Goal: Information Seeking & Learning: Learn about a topic

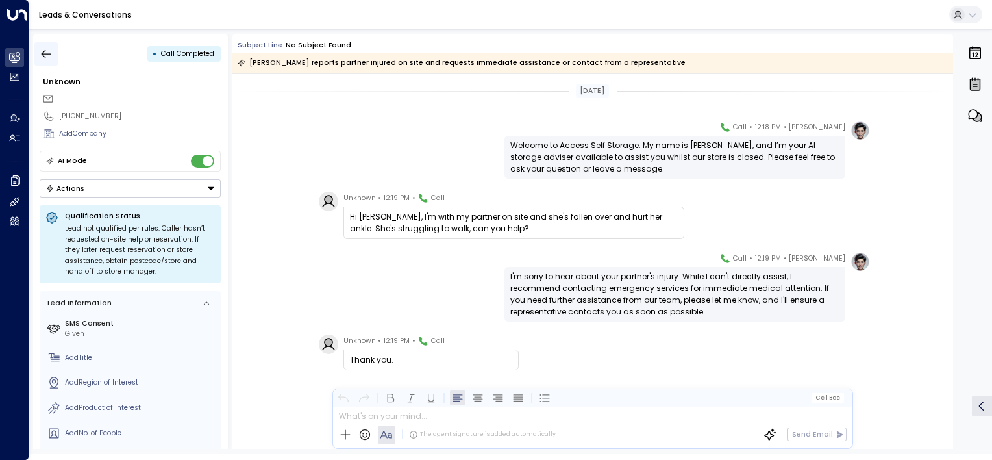
click at [44, 45] on button "button" at bounding box center [45, 53] width 23 height 23
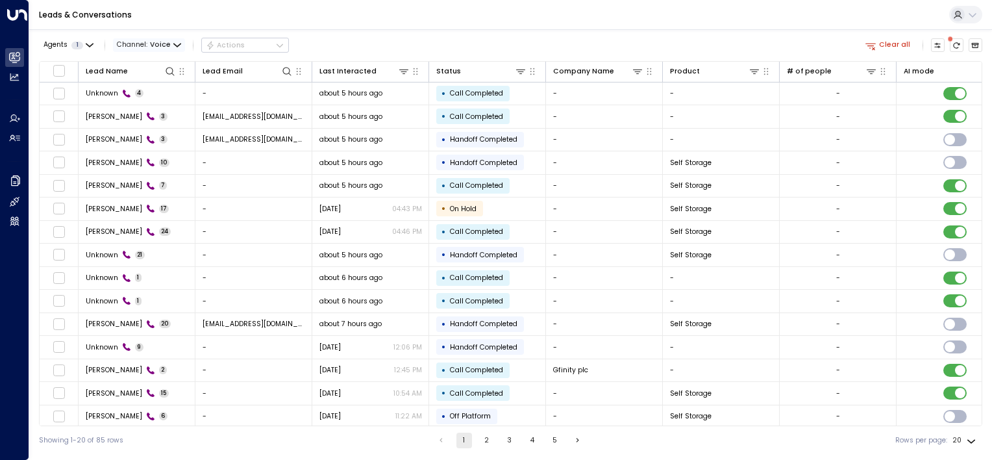
click at [175, 47] on icon "button" at bounding box center [177, 46] width 8 height 8
click at [339, 27] on div at bounding box center [496, 230] width 992 height 460
click at [403, 73] on icon at bounding box center [404, 71] width 10 height 10
click at [408, 73] on icon at bounding box center [404, 71] width 10 height 10
click at [379, 107] on button "Select Date" at bounding box center [403, 113] width 134 height 17
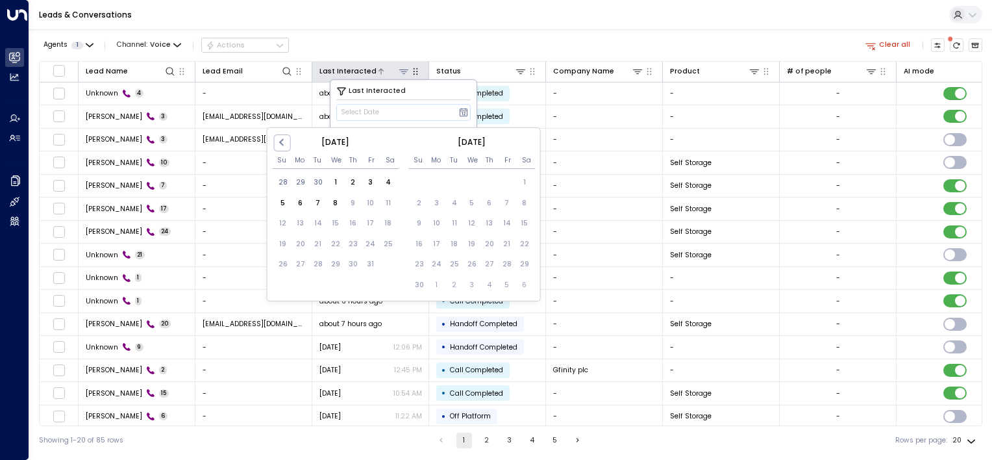
click at [395, 73] on div at bounding box center [394, 71] width 34 height 12
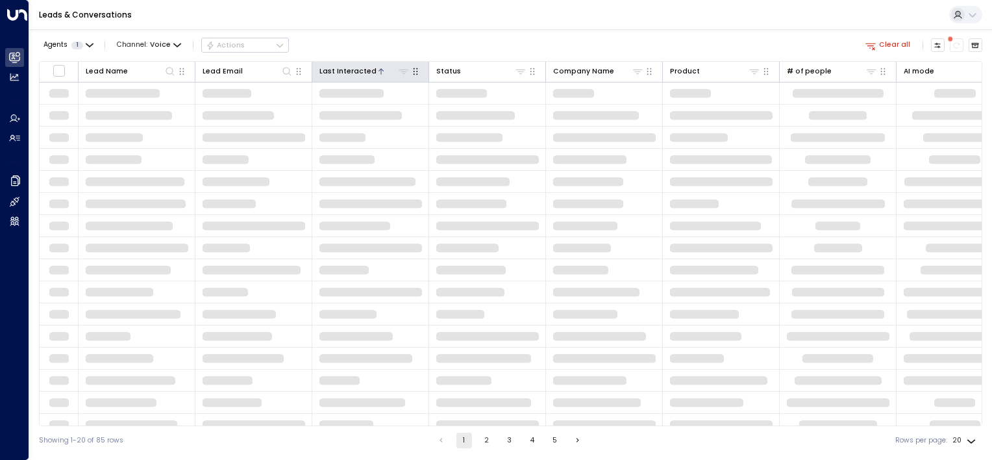
click at [379, 70] on icon at bounding box center [381, 71] width 5 height 6
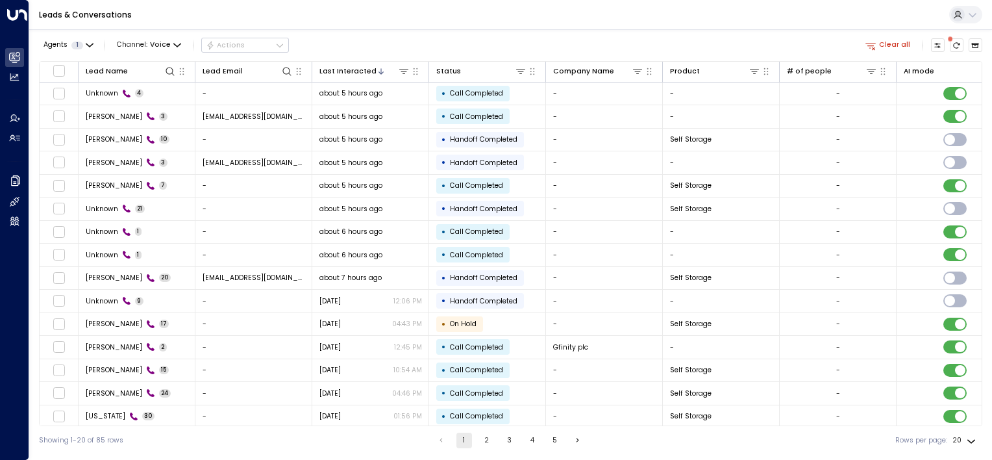
click at [127, 25] on div "Leads & Conversations" at bounding box center [510, 15] width 963 height 30
click at [166, 47] on span "Voice" at bounding box center [160, 45] width 21 height 8
click at [149, 123] on span "WhatsApp" at bounding box center [146, 128] width 38 height 10
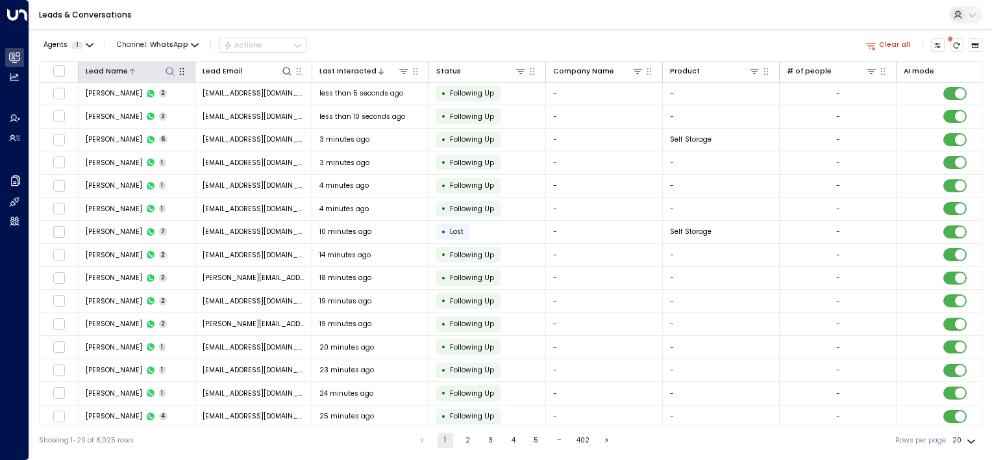
click at [169, 74] on icon at bounding box center [170, 71] width 10 height 10
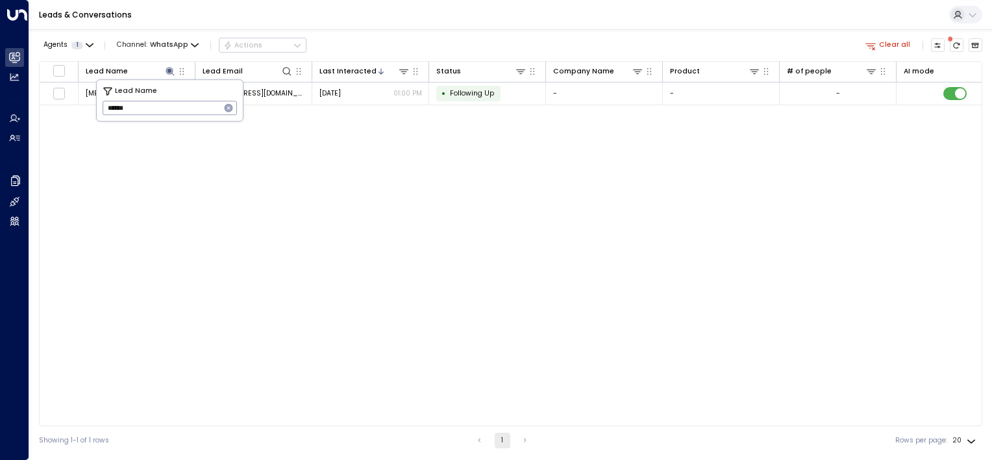
type input "******"
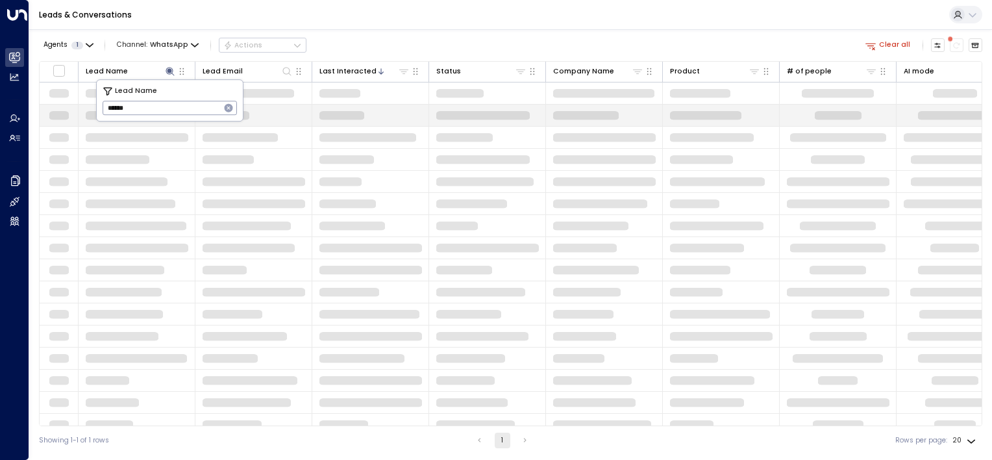
click at [204, 116] on input "******" at bounding box center [162, 107] width 118 height 21
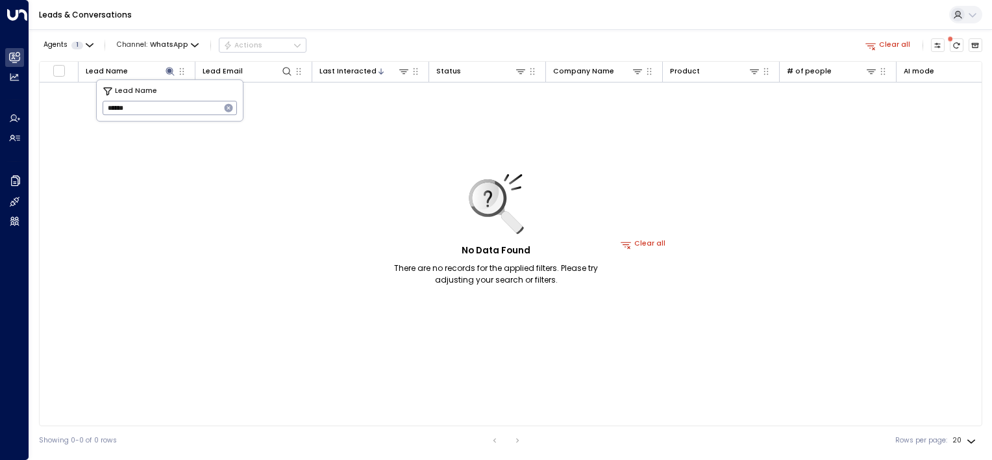
click at [371, 31] on div "Agents 1 Channel: WhatsApp Actions Clear all Lead Name Lead Email Last Interact…" at bounding box center [511, 241] width 944 height 425
click at [170, 71] on icon at bounding box center [170, 71] width 8 height 8
click at [169, 72] on icon at bounding box center [170, 71] width 8 height 8
click at [145, 108] on input "******" at bounding box center [162, 107] width 118 height 21
type input "****"
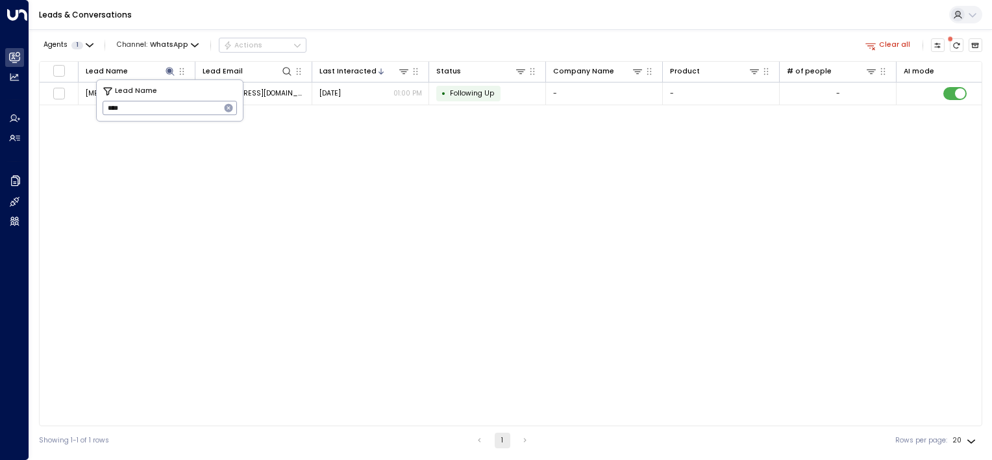
click at [394, 36] on div "Agents 1 Channel: WhatsApp Actions Clear all" at bounding box center [511, 45] width 944 height 22
click at [180, 42] on span "WhatsApp" at bounding box center [169, 45] width 38 height 8
click at [154, 64] on p "All" at bounding box center [138, 61] width 31 height 6
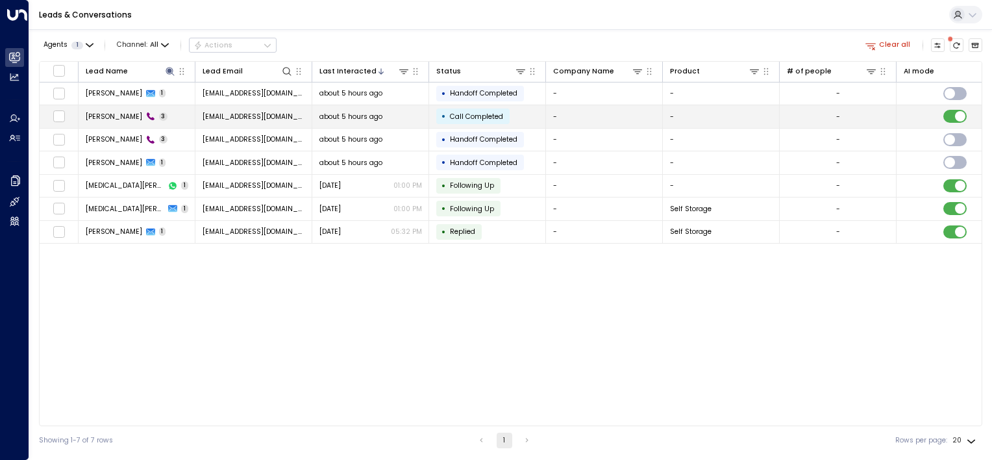
click at [568, 114] on td "-" at bounding box center [604, 116] width 117 height 23
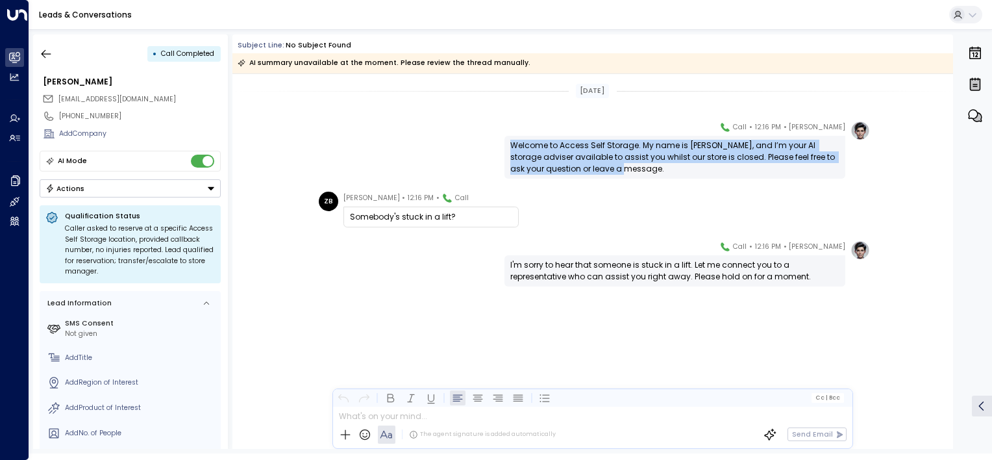
drag, startPoint x: 512, startPoint y: 145, endPoint x: 590, endPoint y: 166, distance: 80.7
click at [590, 166] on div "Welcome to Access Self Storage. My name is [PERSON_NAME], and I’m your AI stora…" at bounding box center [674, 157] width 329 height 35
copy div "Welcome to Access Self Storage. My name is [PERSON_NAME], and I’m your AI stora…"
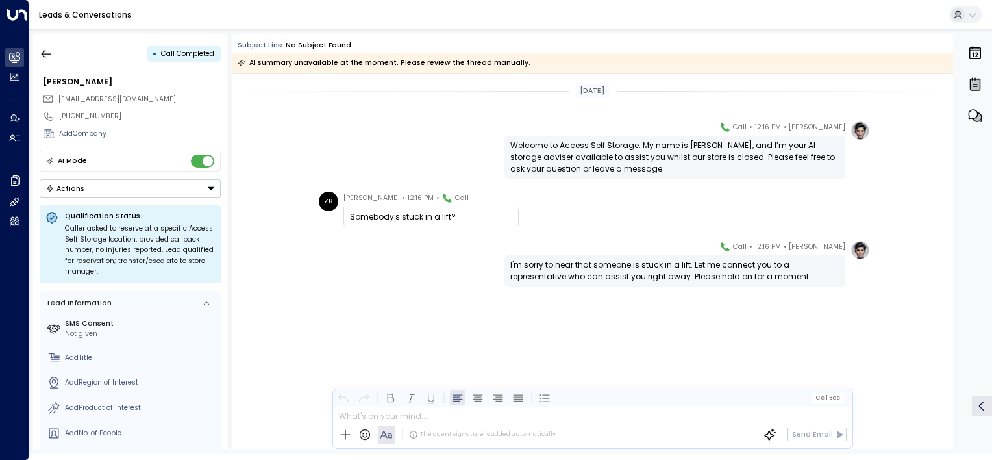
click at [631, 370] on div "[PERSON_NAME] • 12:16 PM • Call I'm sorry to hear that someone is stuck in a li…" at bounding box center [593, 312] width 721 height 144
click at [47, 51] on icon "button" at bounding box center [46, 53] width 13 height 13
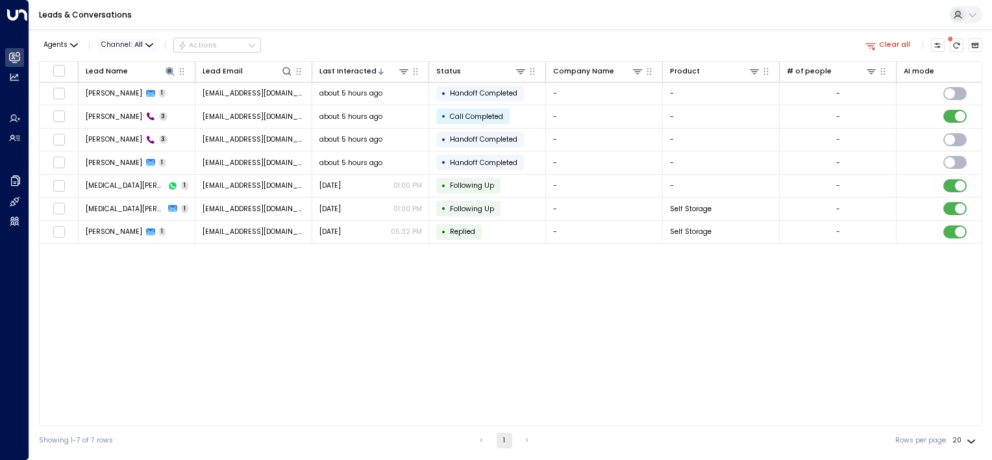
click at [153, 43] on span "Channel: All" at bounding box center [127, 45] width 60 height 14
click at [127, 116] on span "Voice" at bounding box center [121, 118] width 21 height 10
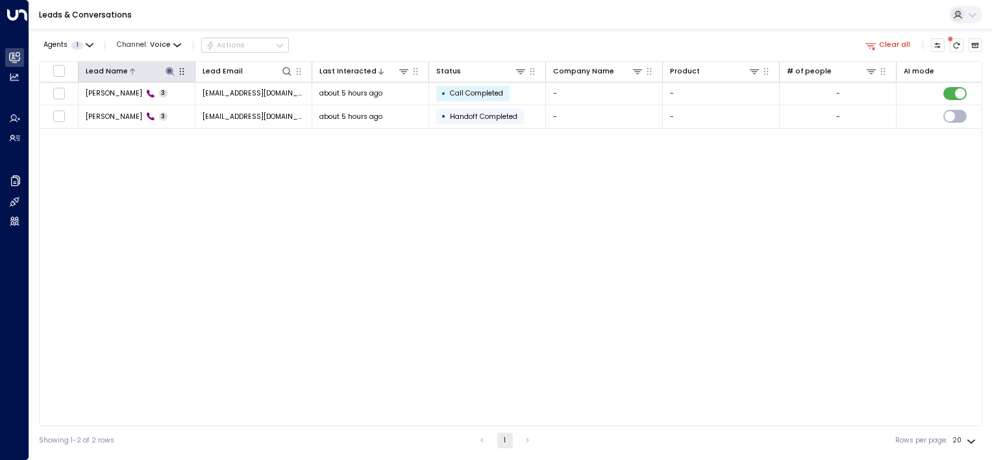
click at [170, 71] on icon at bounding box center [170, 71] width 8 height 8
click at [228, 109] on icon "button" at bounding box center [229, 108] width 8 height 8
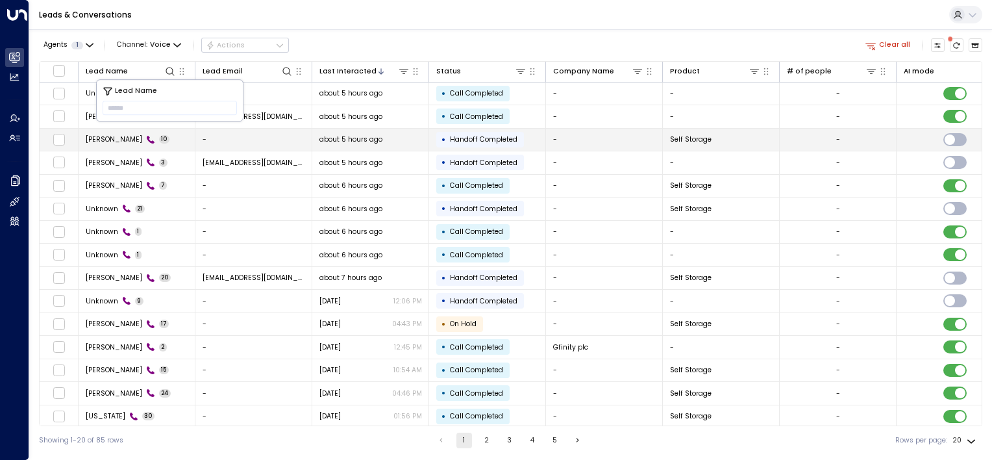
click at [233, 141] on td "-" at bounding box center [253, 140] width 117 height 23
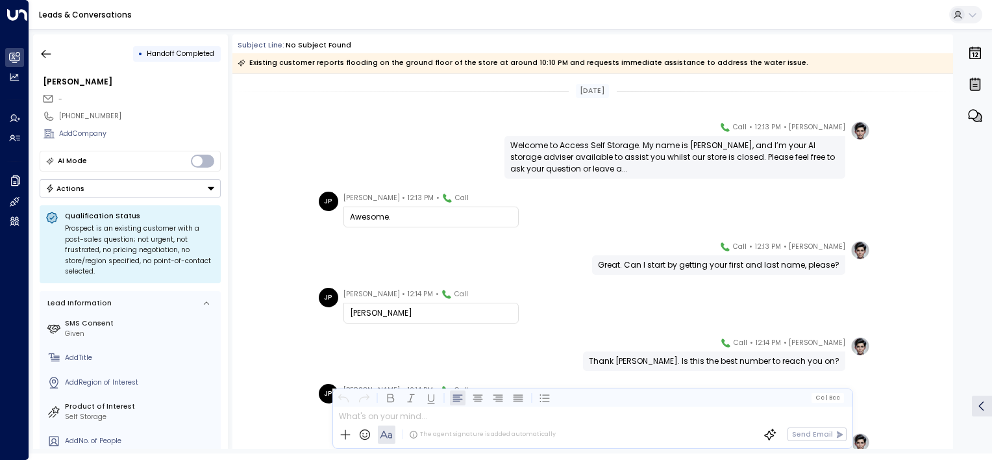
click at [546, 205] on div "JP [PERSON_NAME] • 12:13 PM • Call Awesome." at bounding box center [595, 210] width 552 height 36
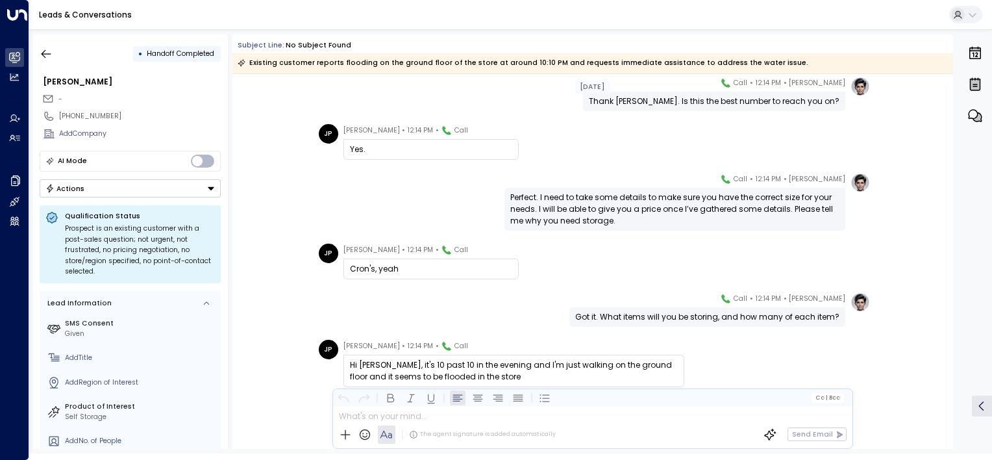
scroll to position [296, 0]
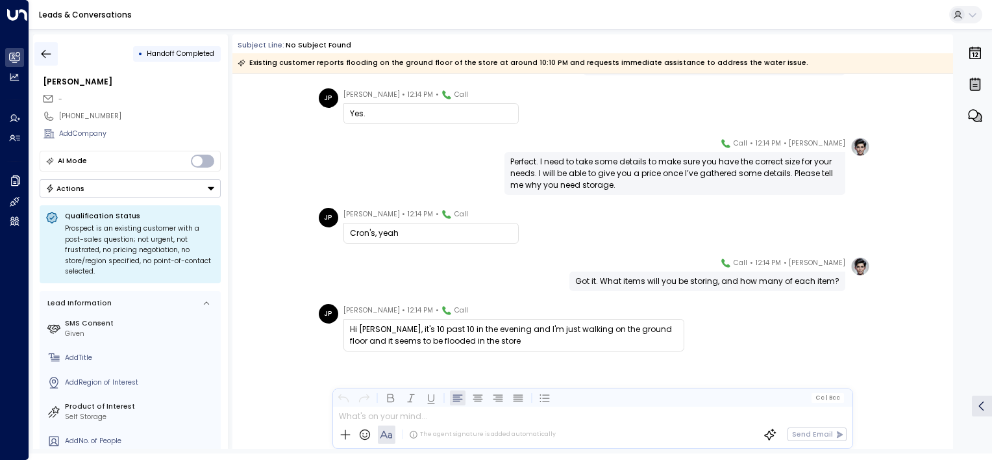
click at [45, 57] on icon "button" at bounding box center [46, 53] width 13 height 13
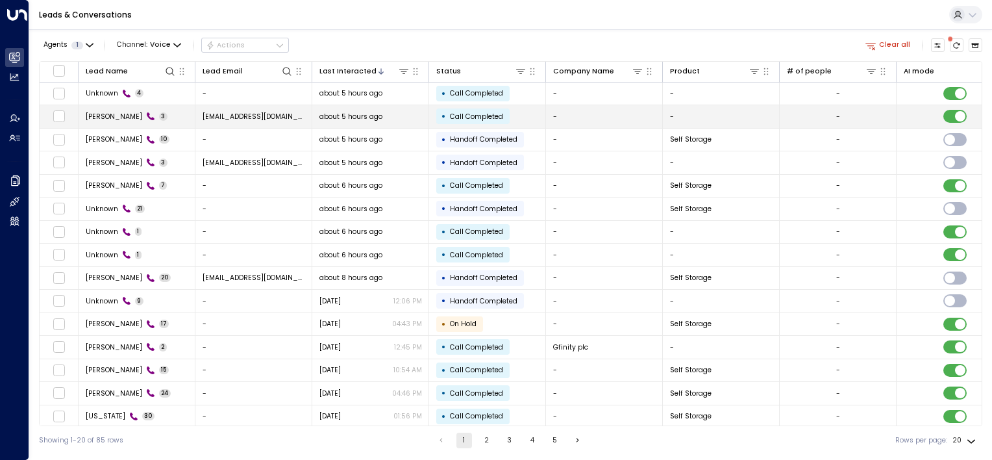
click at [159, 114] on span "3" at bounding box center [163, 116] width 9 height 8
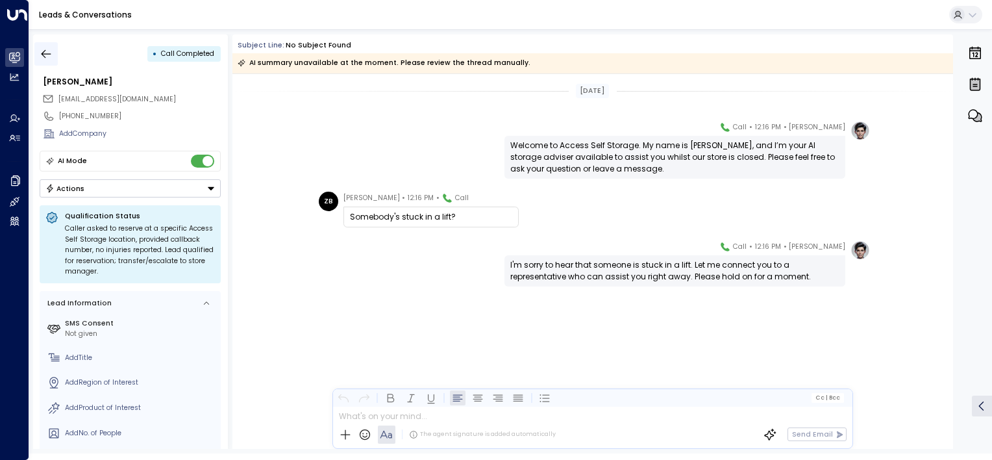
click at [45, 53] on icon "button" at bounding box center [47, 53] width 10 height 8
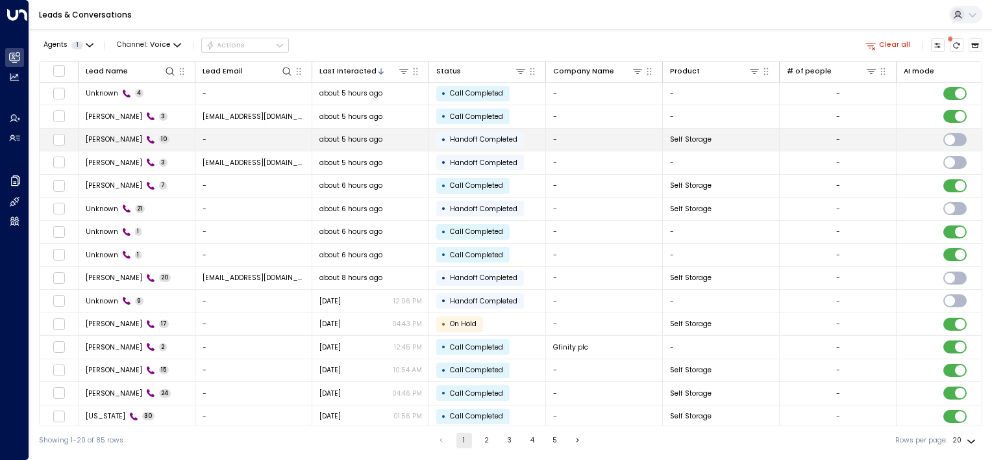
click at [168, 140] on td "[PERSON_NAME] 10" at bounding box center [137, 140] width 117 height 23
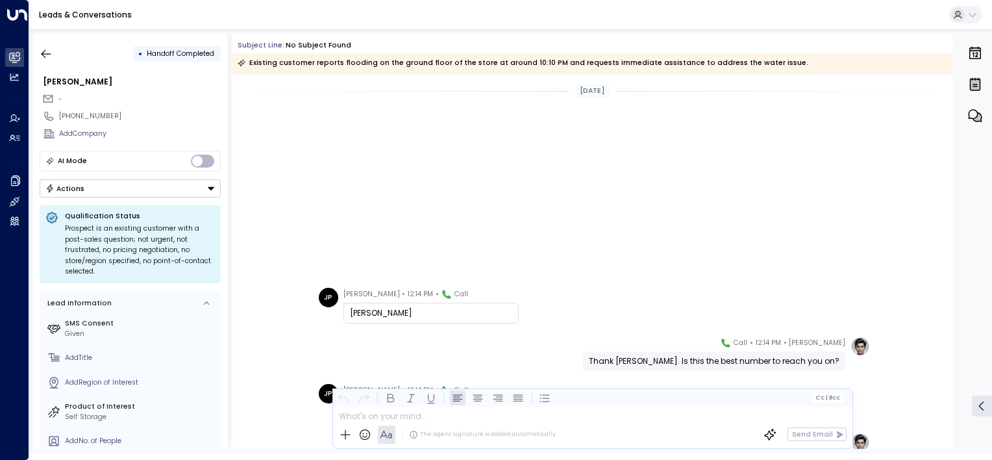
scroll to position [296, 0]
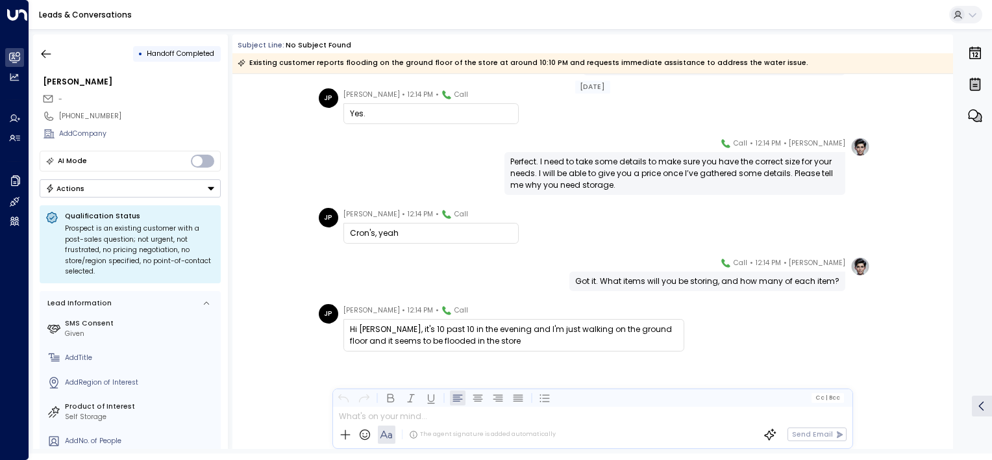
click at [764, 320] on div "JP [PERSON_NAME] • 12:14 PM • Call Hi [PERSON_NAME], it's 10 past 10 in the eve…" at bounding box center [595, 327] width 552 height 47
click at [38, 58] on button "button" at bounding box center [45, 53] width 23 height 23
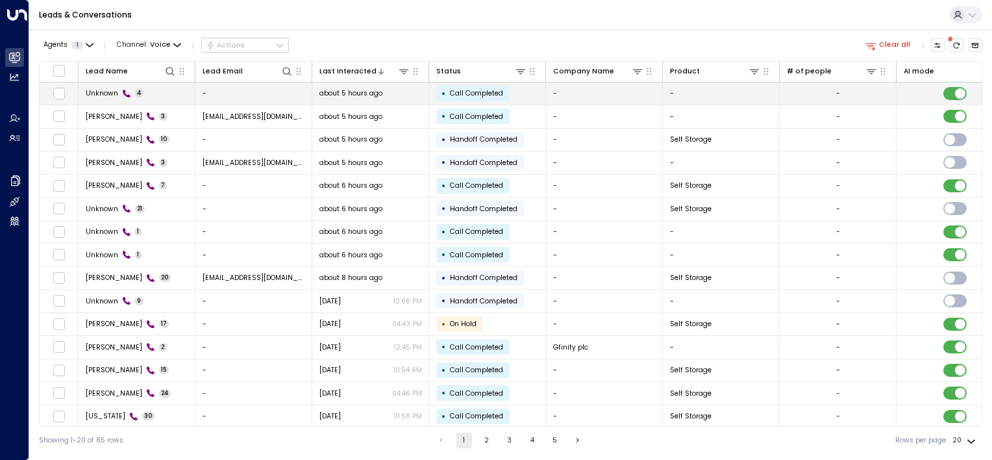
click at [185, 94] on td "Unknown 4" at bounding box center [137, 93] width 117 height 23
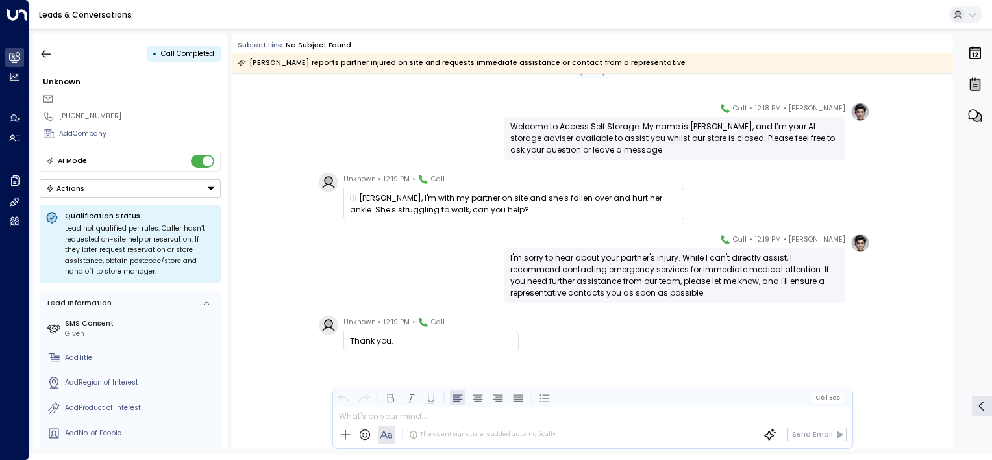
scroll to position [18, 0]
click at [44, 50] on icon "button" at bounding box center [46, 53] width 13 height 13
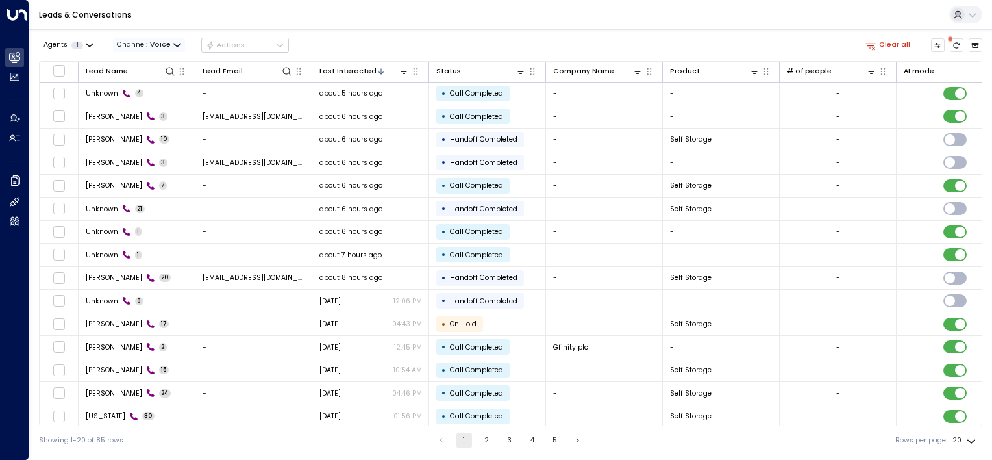
click at [173, 44] on icon "button" at bounding box center [177, 46] width 8 height 8
click at [151, 68] on p "All" at bounding box center [148, 67] width 42 height 10
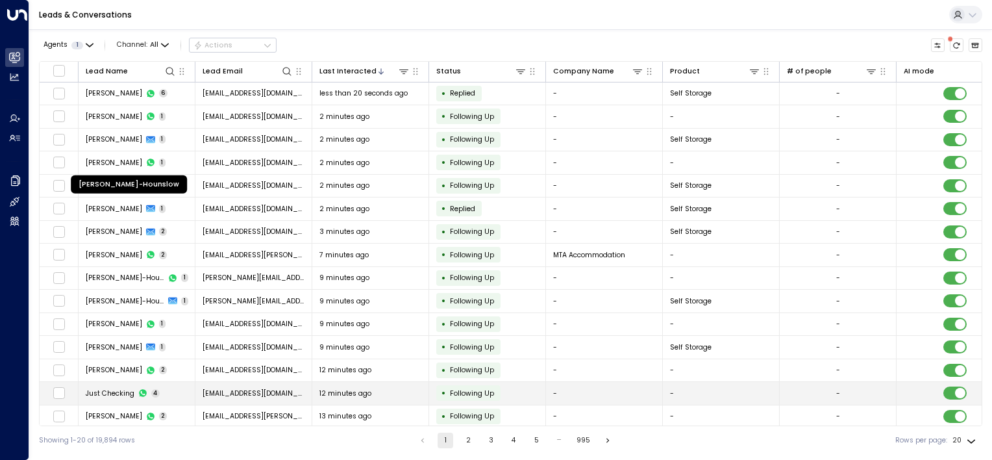
scroll to position [117, 0]
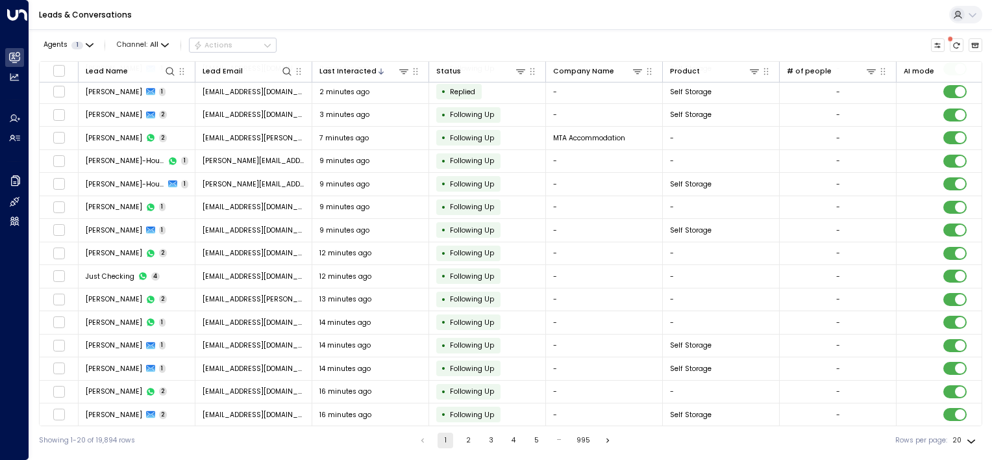
click at [464, 440] on button "2" at bounding box center [468, 441] width 16 height 16
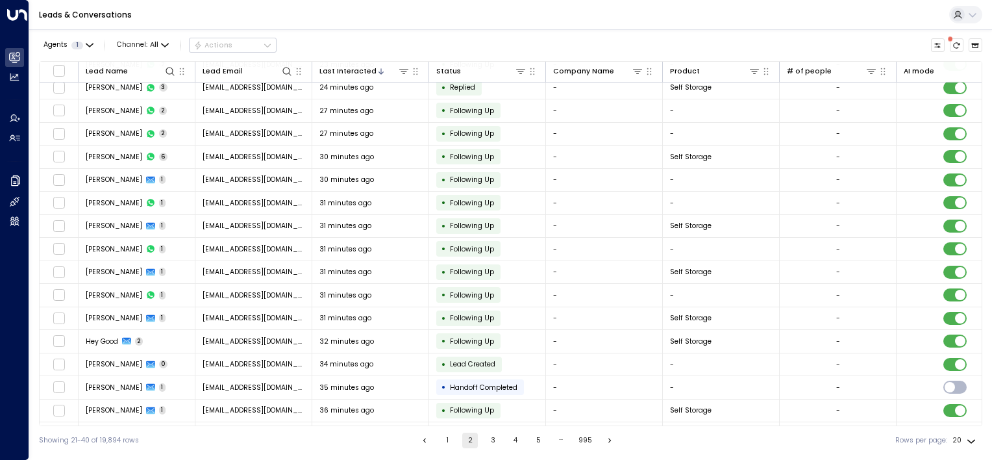
scroll to position [117, 0]
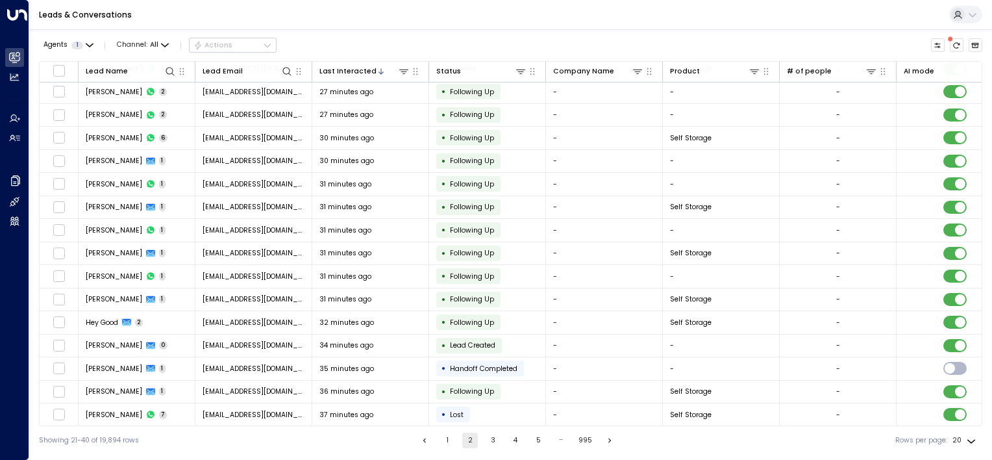
click at [486, 442] on button "3" at bounding box center [493, 441] width 16 height 16
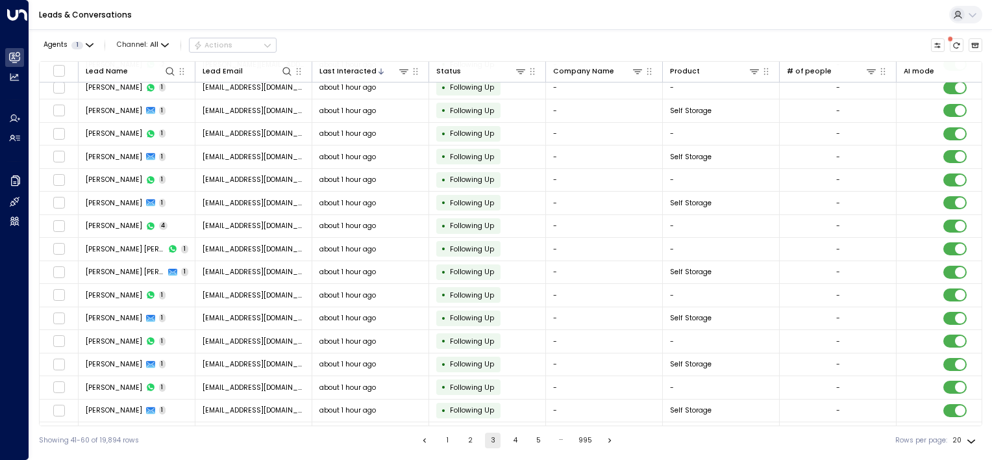
scroll to position [117, 0]
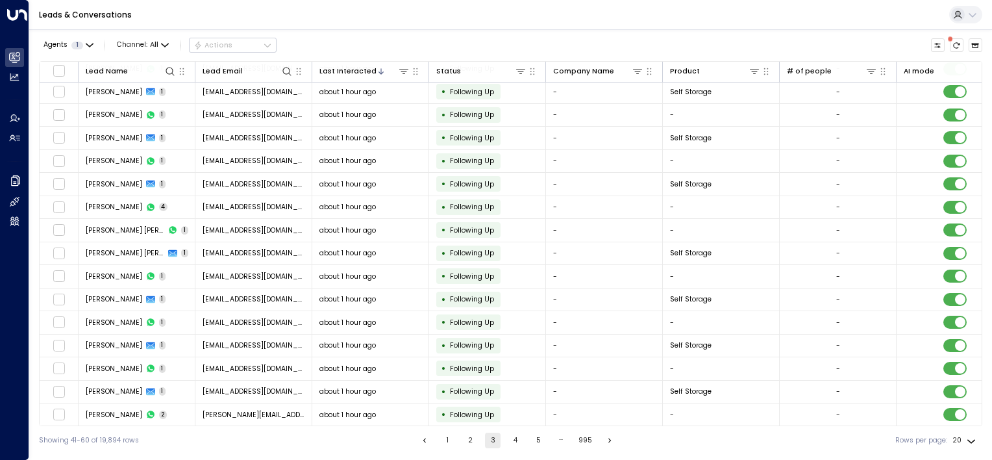
click at [523, 439] on li "4" at bounding box center [515, 441] width 17 height 16
click at [518, 436] on button "4" at bounding box center [516, 441] width 16 height 16
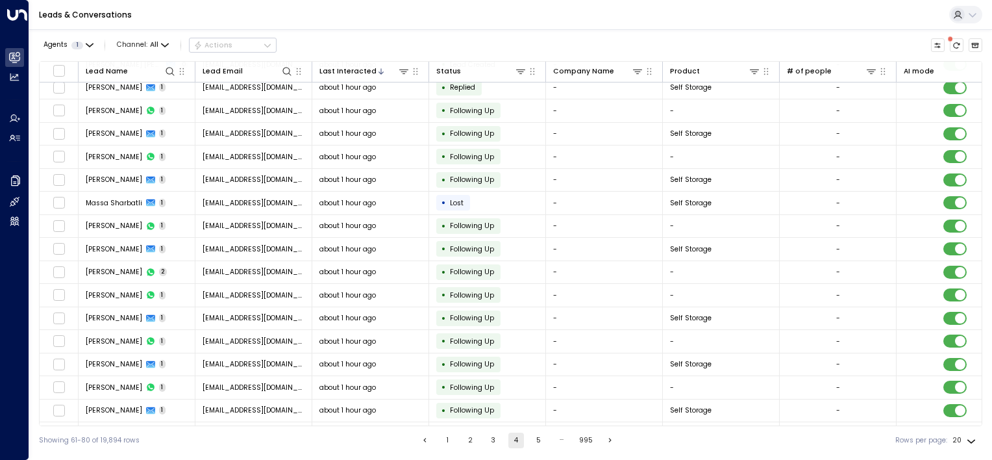
scroll to position [117, 0]
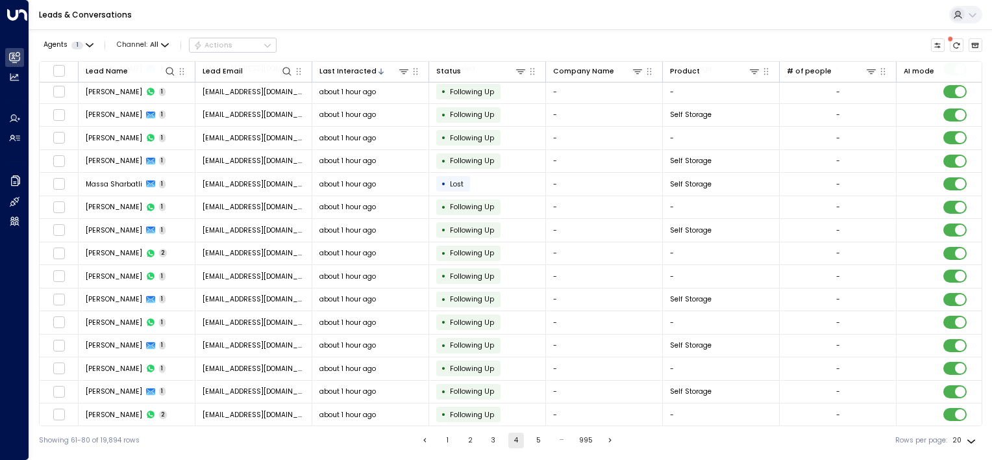
click at [537, 440] on button "5" at bounding box center [539, 441] width 16 height 16
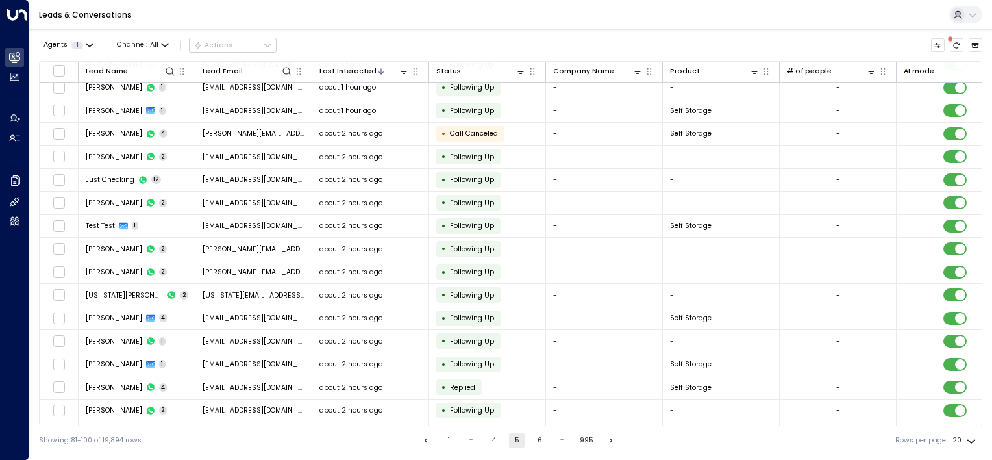
scroll to position [117, 0]
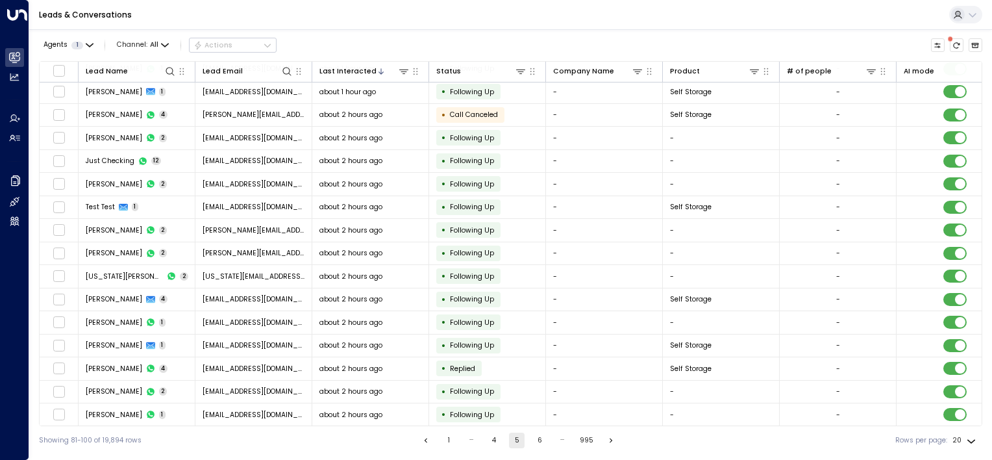
click at [540, 439] on button "6" at bounding box center [540, 441] width 16 height 16
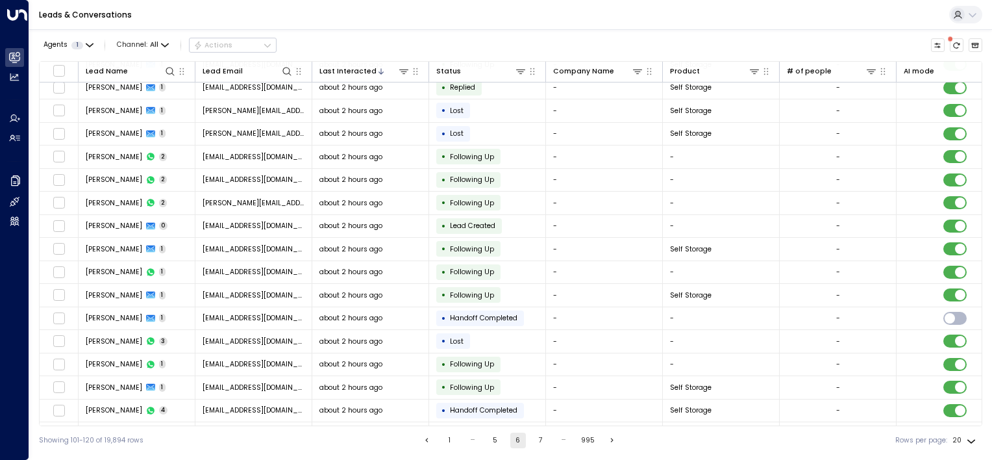
scroll to position [117, 0]
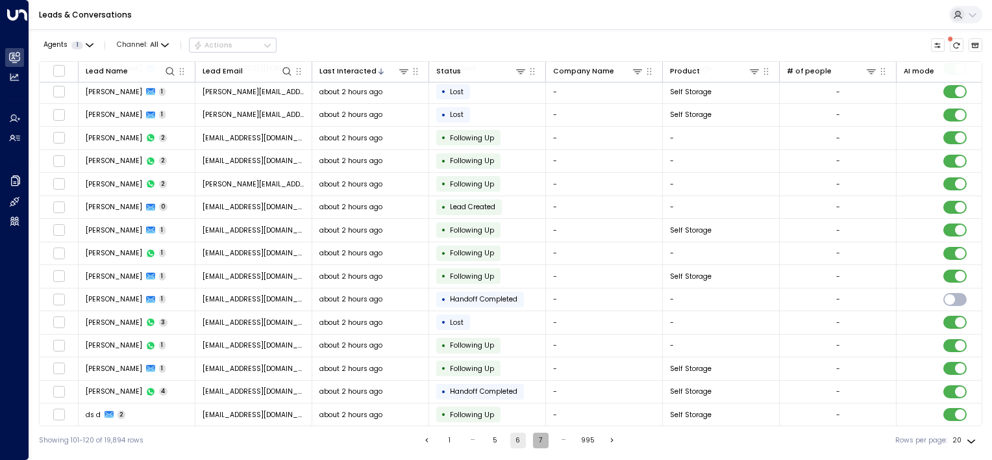
click at [538, 440] on button "7" at bounding box center [541, 441] width 16 height 16
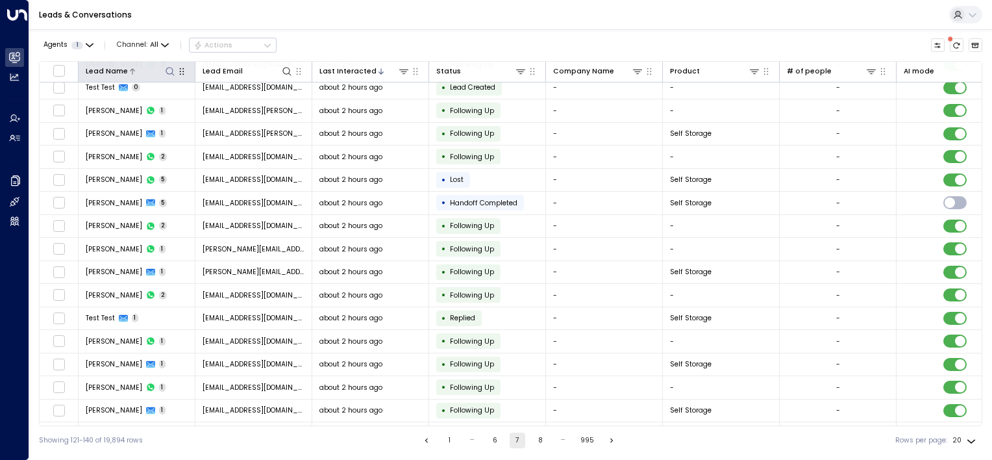
scroll to position [117, 0]
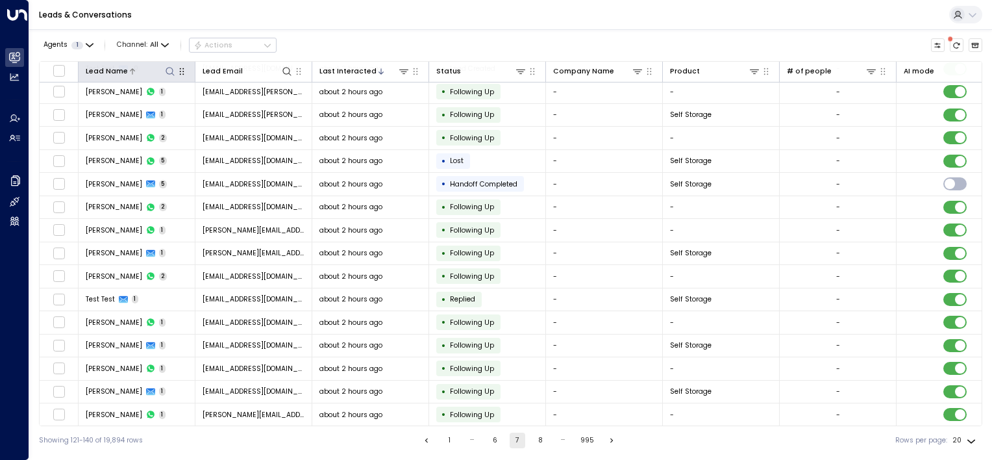
click at [168, 70] on icon at bounding box center [170, 71] width 10 height 10
type input "*******"
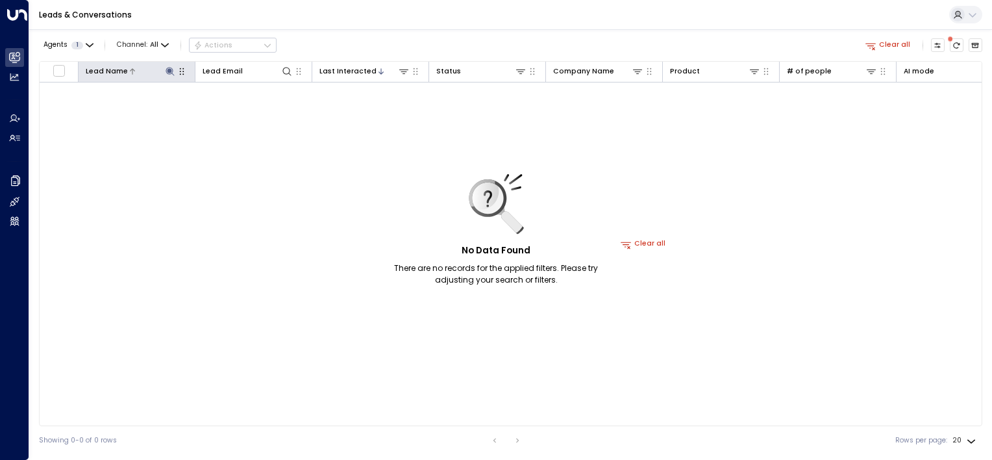
click at [168, 71] on icon at bounding box center [170, 71] width 8 height 8
click at [164, 42] on icon "button" at bounding box center [165, 46] width 8 height 8
click at [149, 124] on span "WhatsApp" at bounding box center [146, 128] width 38 height 10
click at [191, 44] on icon "button" at bounding box center [195, 46] width 8 height 8
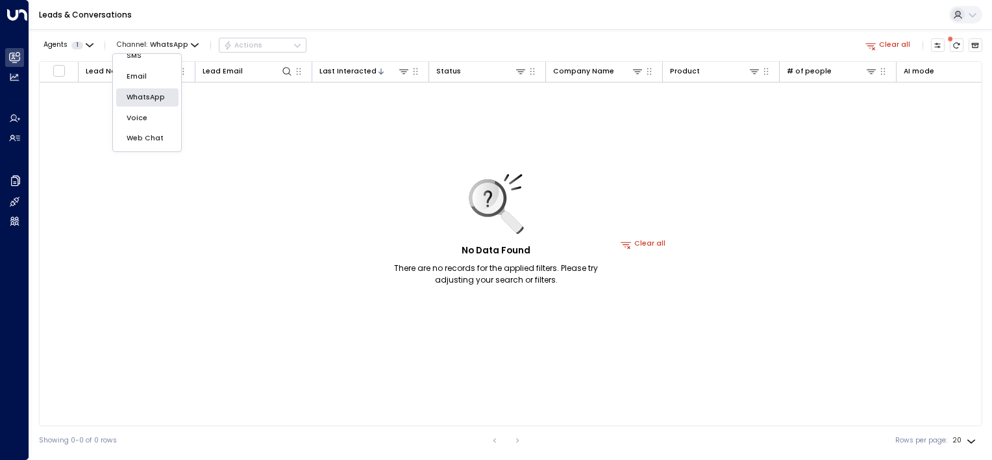
click at [149, 115] on p "Voice" at bounding box center [148, 118] width 42 height 10
click at [170, 66] on icon at bounding box center [170, 71] width 10 height 10
click at [227, 107] on icon "button" at bounding box center [229, 108] width 8 height 8
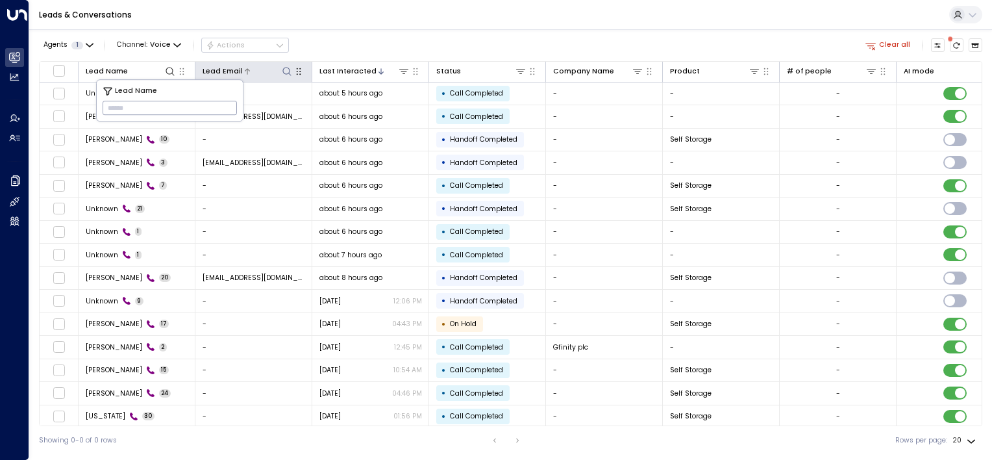
click at [350, 39] on div "Agents 1 Channel: Voice Actions Clear all" at bounding box center [511, 45] width 944 height 22
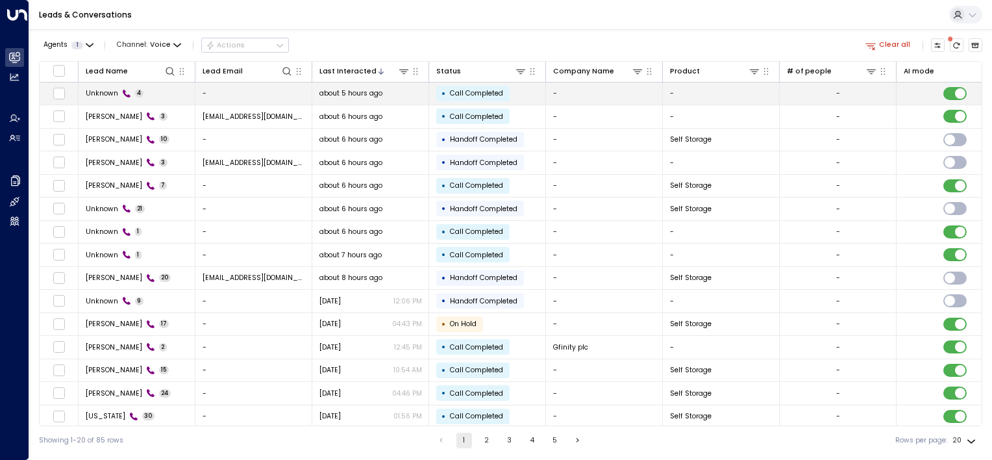
click at [108, 92] on span "Unknown" at bounding box center [102, 93] width 32 height 10
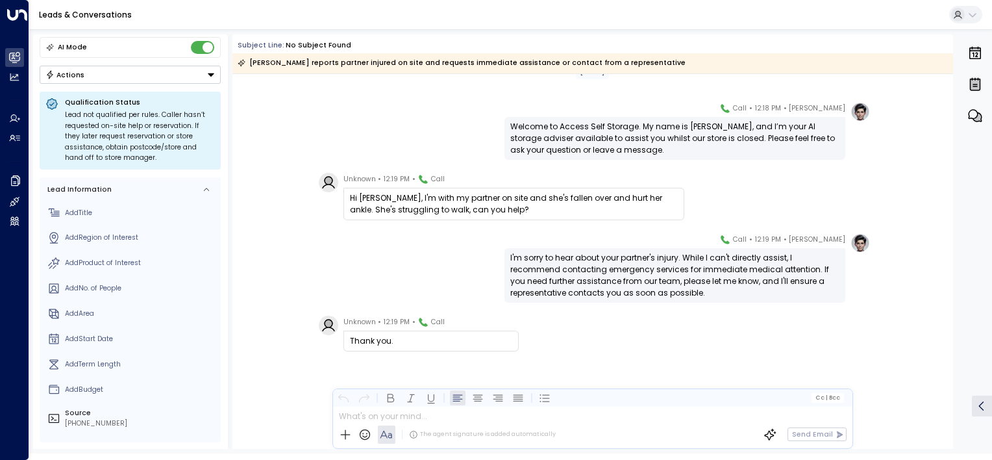
scroll to position [47, 0]
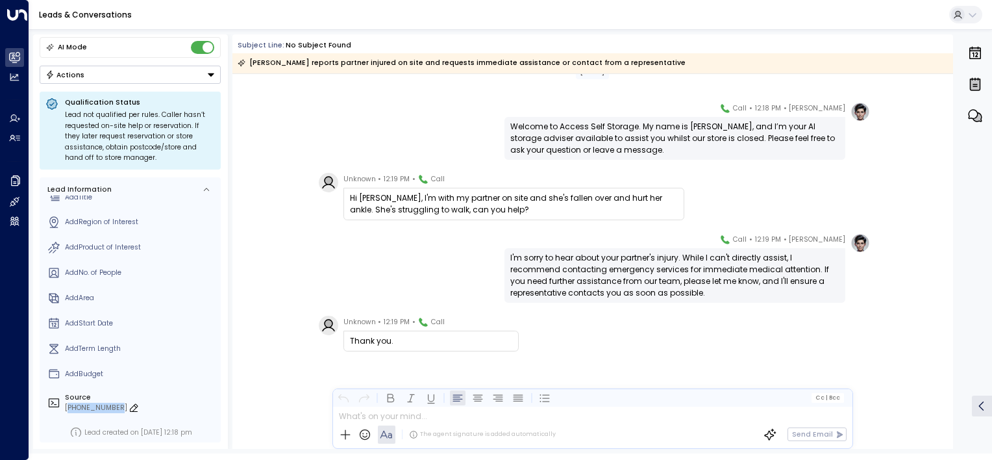
drag, startPoint x: 71, startPoint y: 405, endPoint x: 115, endPoint y: 407, distance: 44.2
click at [115, 407] on div "[PHONE_NUMBER]" at bounding box center [141, 408] width 152 height 10
click at [194, 18] on div "Leads & Conversations" at bounding box center [510, 15] width 963 height 30
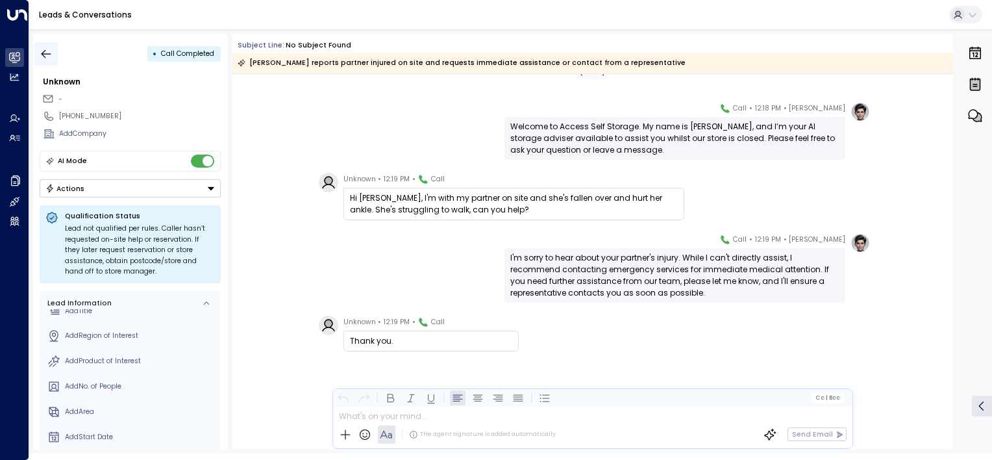
click at [45, 49] on icon "button" at bounding box center [47, 53] width 10 height 8
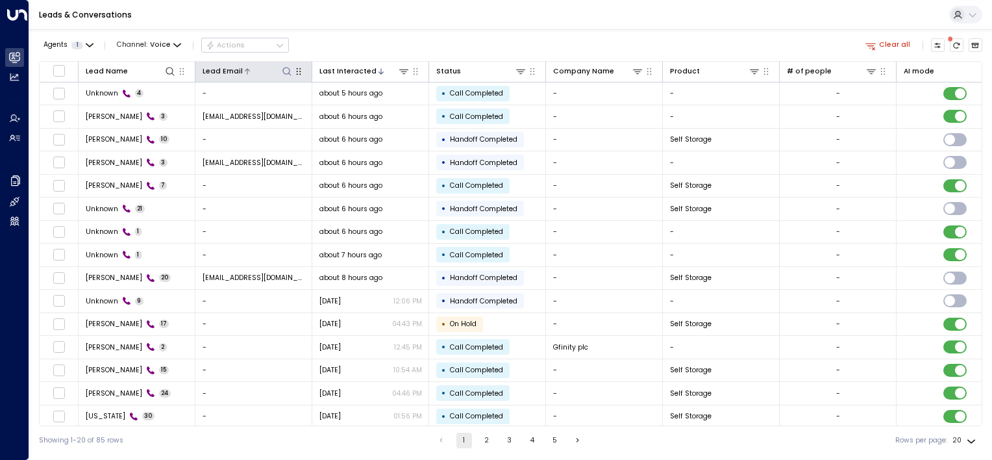
click at [286, 71] on icon at bounding box center [287, 71] width 10 height 10
click at [447, 45] on div "Agents 1 Channel: Voice Actions Clear all" at bounding box center [511, 45] width 944 height 22
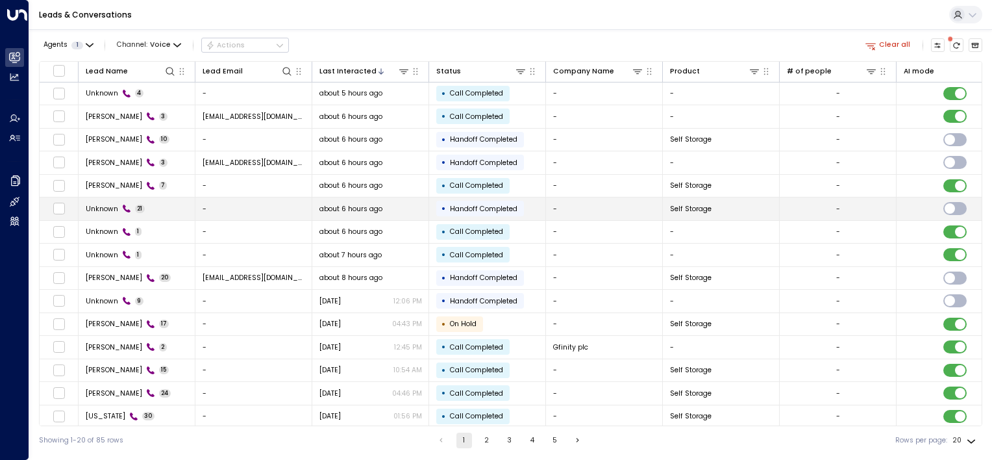
click at [149, 208] on td "Unknown 21" at bounding box center [137, 208] width 117 height 23
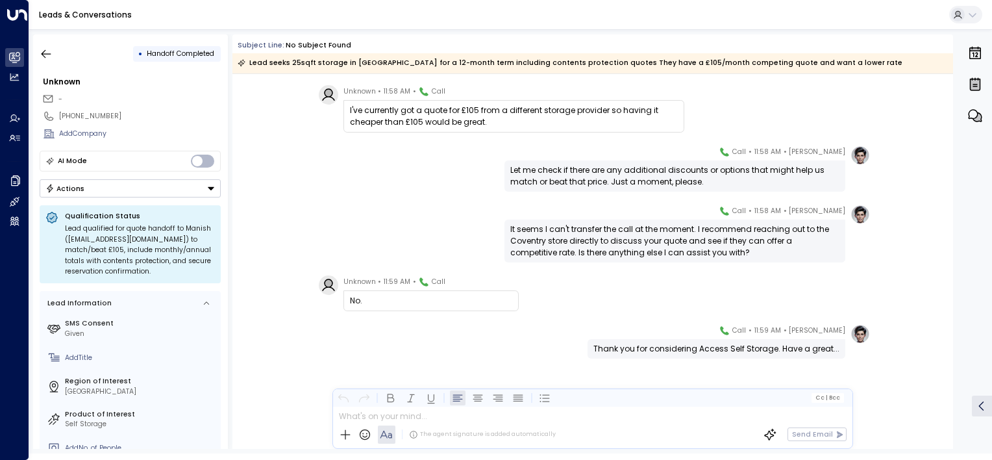
scroll to position [2979, 0]
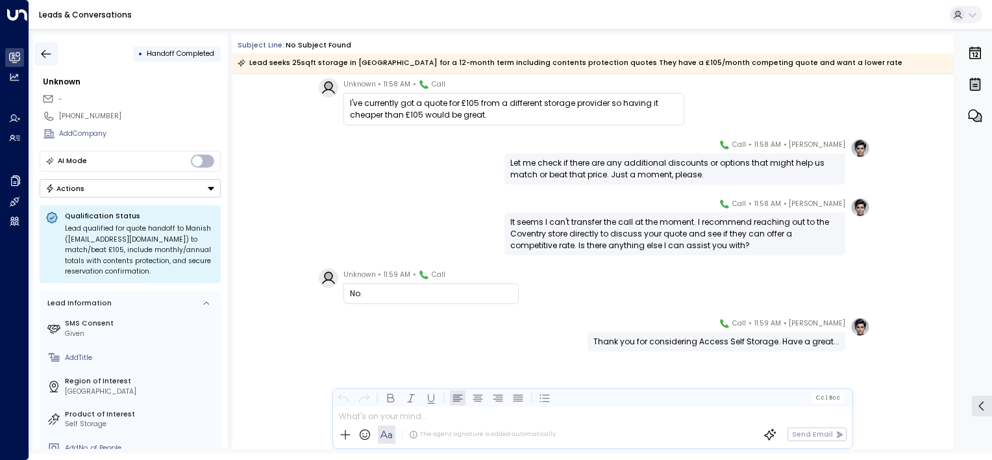
click at [45, 53] on icon "button" at bounding box center [46, 53] width 13 height 13
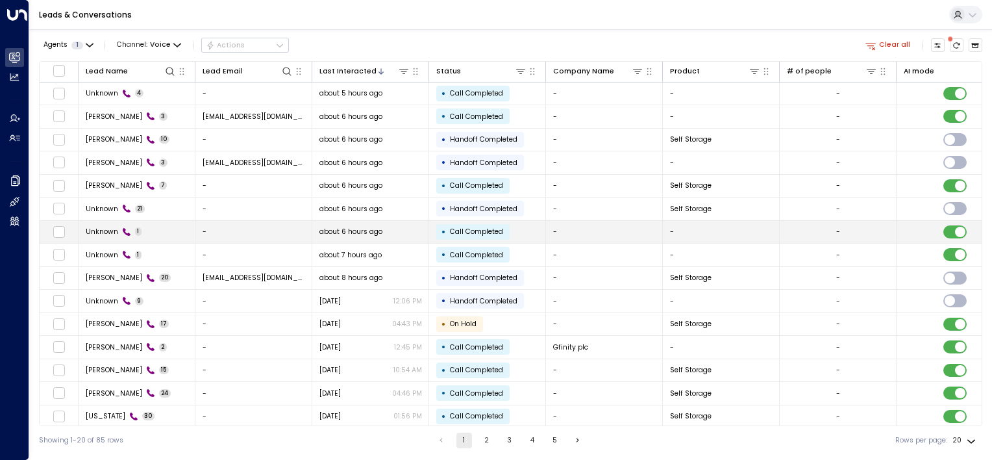
click at [129, 231] on icon at bounding box center [126, 231] width 9 height 9
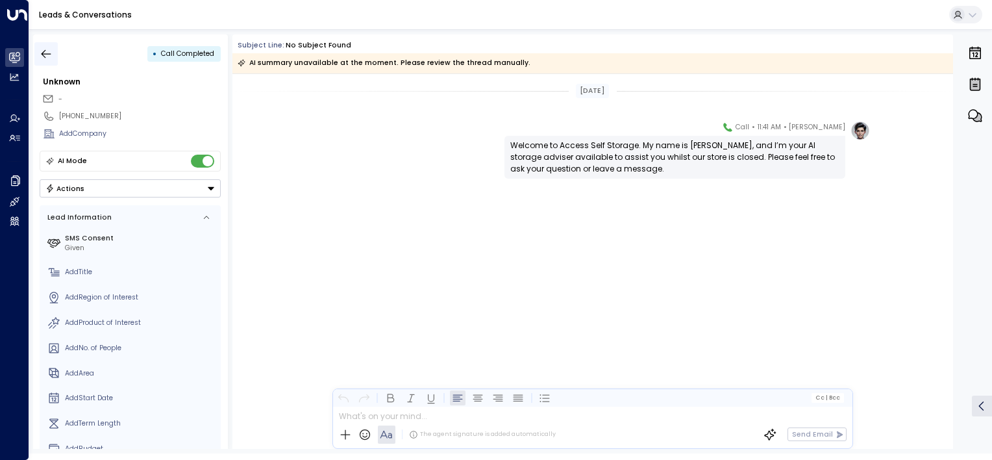
click at [40, 56] on icon "button" at bounding box center [46, 53] width 13 height 13
